Goal: Check status

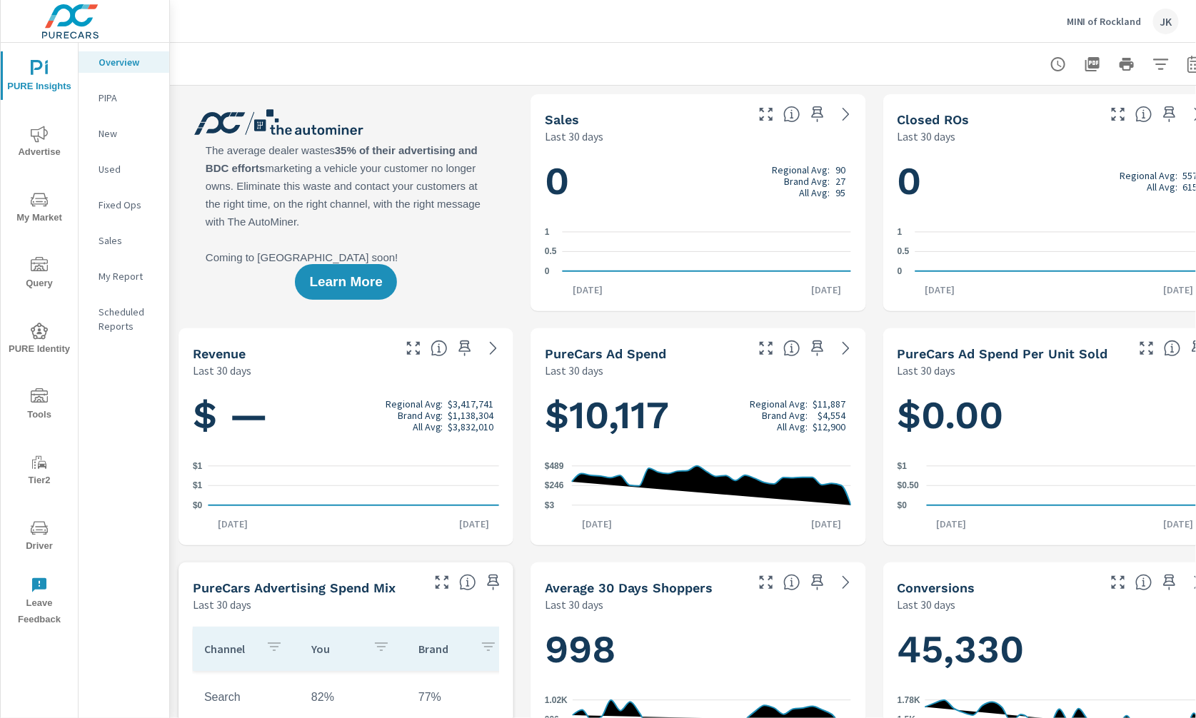
scroll to position [1, 0]
click at [40, 323] on icon "nav menu" at bounding box center [39, 331] width 17 height 16
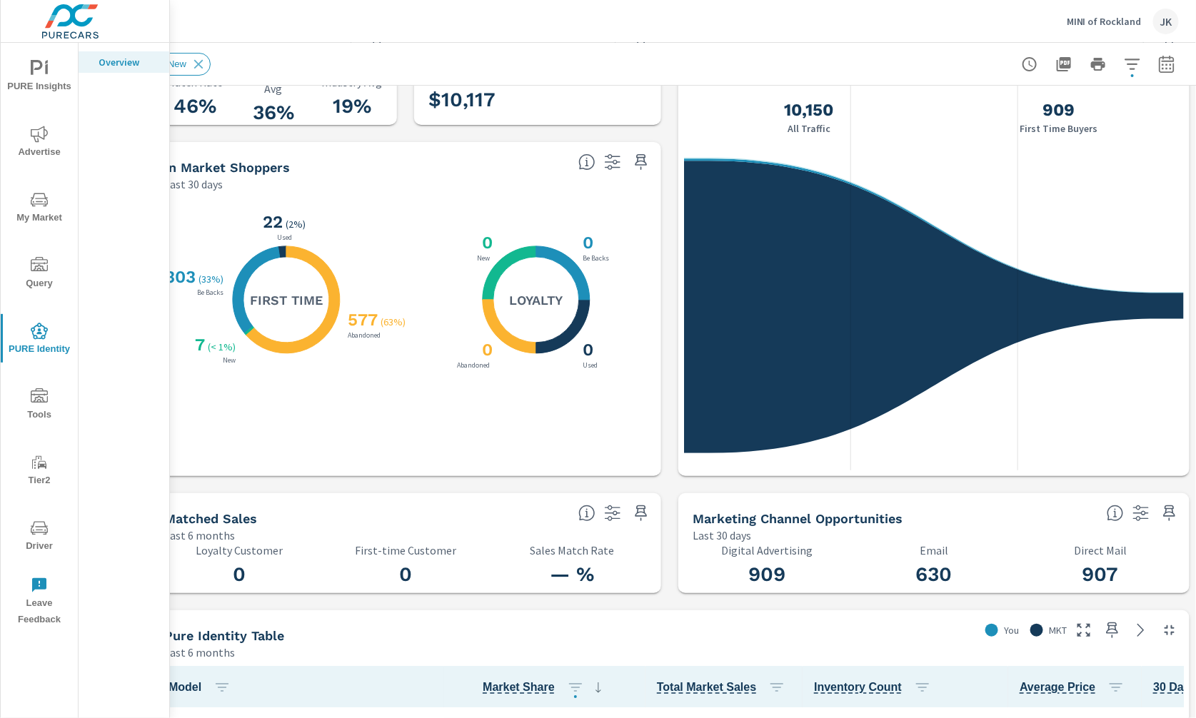
scroll to position [72, 29]
